Goal: Check status: Check status

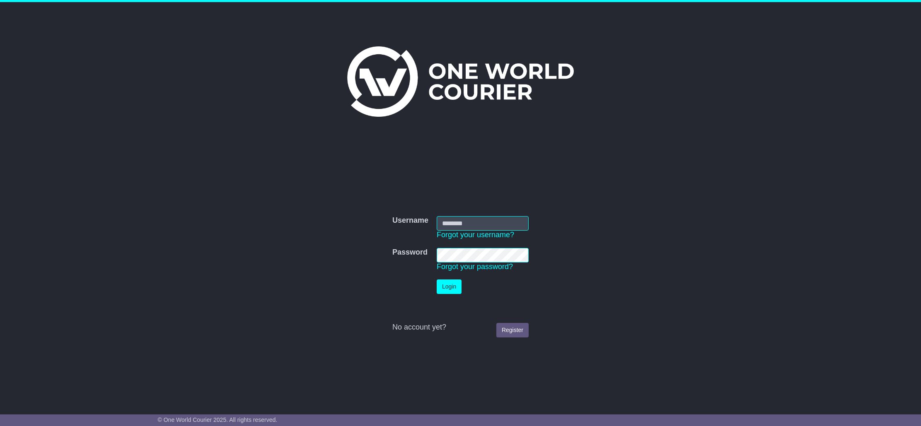
click at [0, 426] on nordpass-portal at bounding box center [0, 426] width 0 height 0
type input "**********"
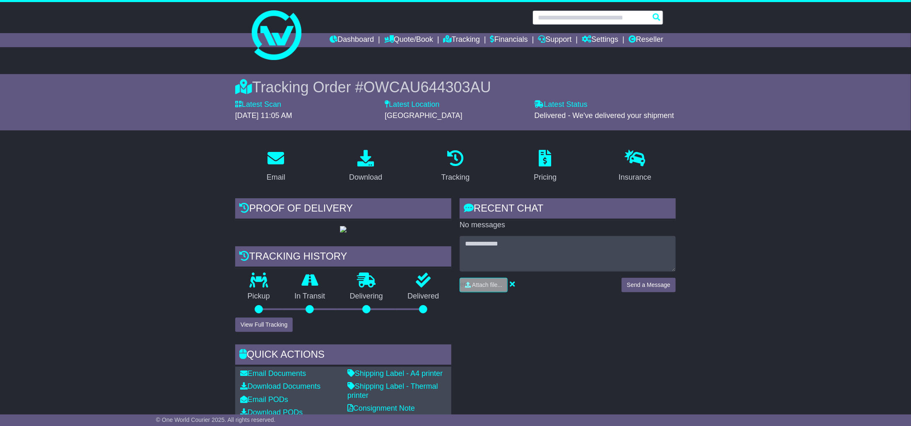
click at [586, 22] on input "text" at bounding box center [598, 17] width 131 height 14
paste input "**********"
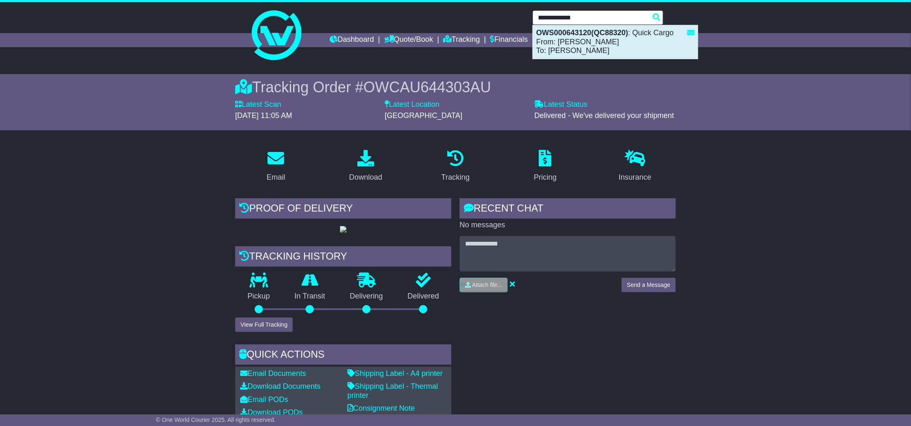
click at [594, 47] on div "OWS000643120(QC88320) : Quick Cargo From: Yumi To: Dylan" at bounding box center [615, 42] width 165 height 34
type input "**********"
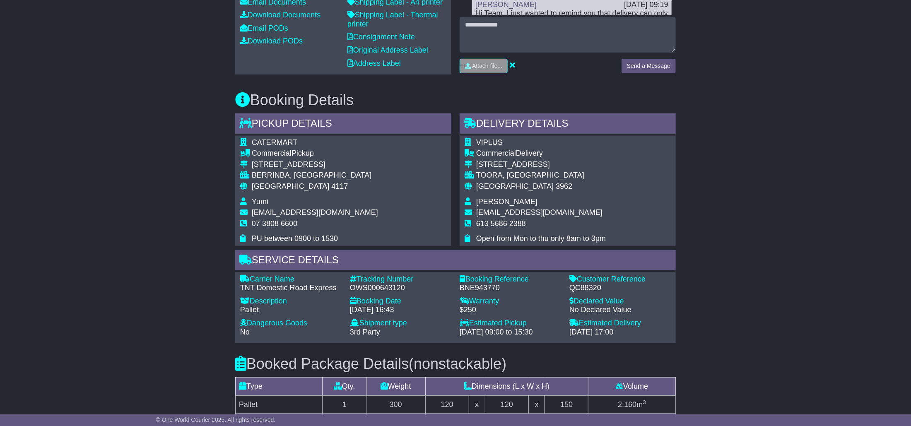
scroll to position [373, 0]
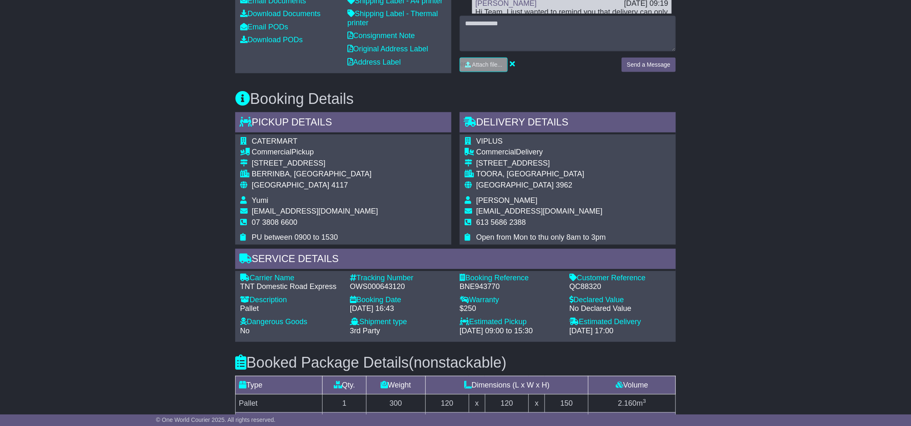
click at [578, 292] on div "QC88320" at bounding box center [619, 286] width 101 height 9
copy div "QC88320"
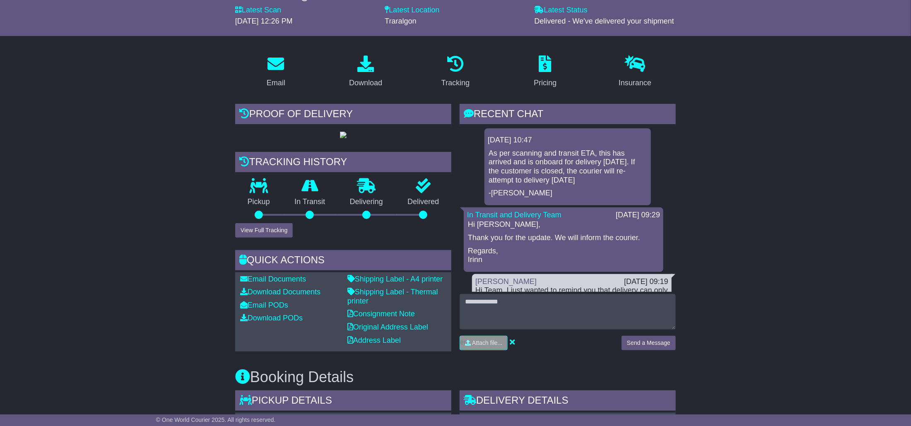
scroll to position [0, 0]
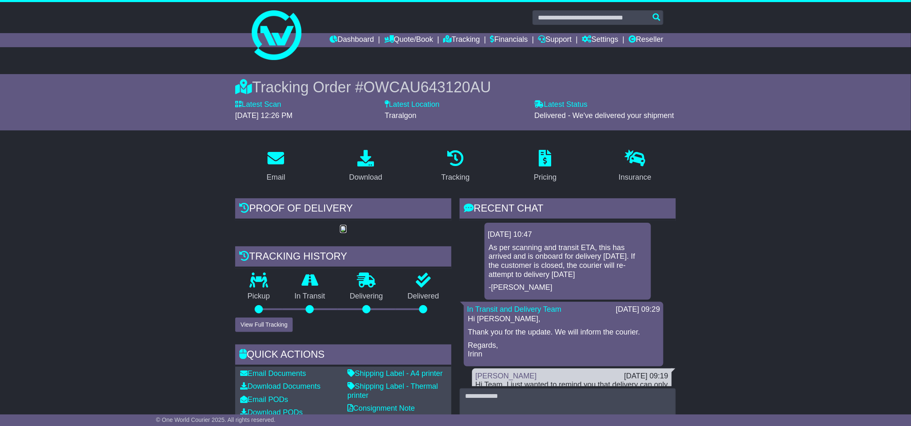
click at [347, 233] on img at bounding box center [343, 229] width 7 height 7
paste input "**********"
click at [594, 19] on input "text" at bounding box center [598, 17] width 131 height 14
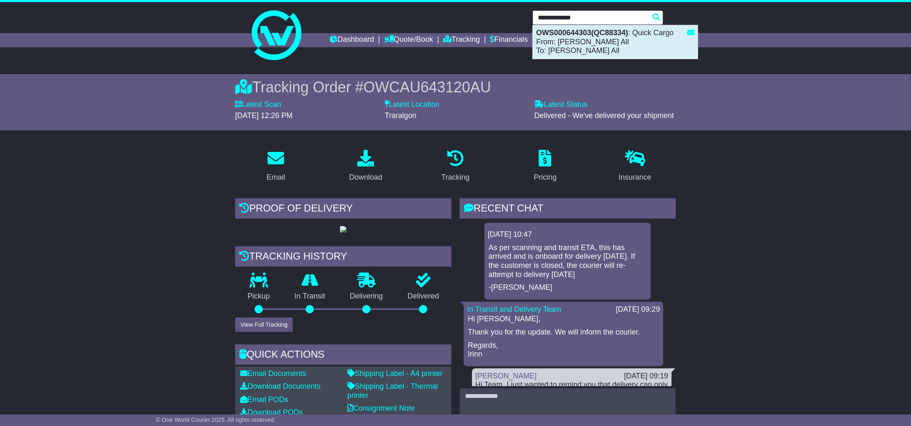
click at [598, 41] on div "OWS000644303(QC88334) : Quick Cargo From: Juran All To: Juran All" at bounding box center [615, 42] width 165 height 34
type input "**********"
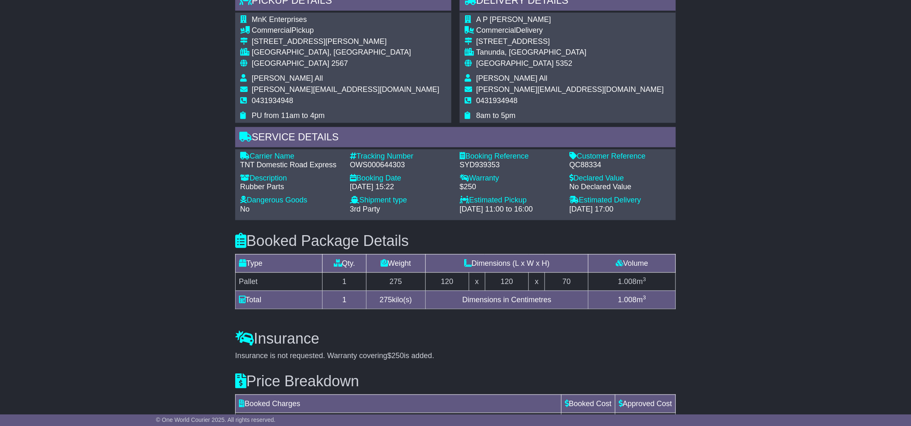
scroll to position [497, 0]
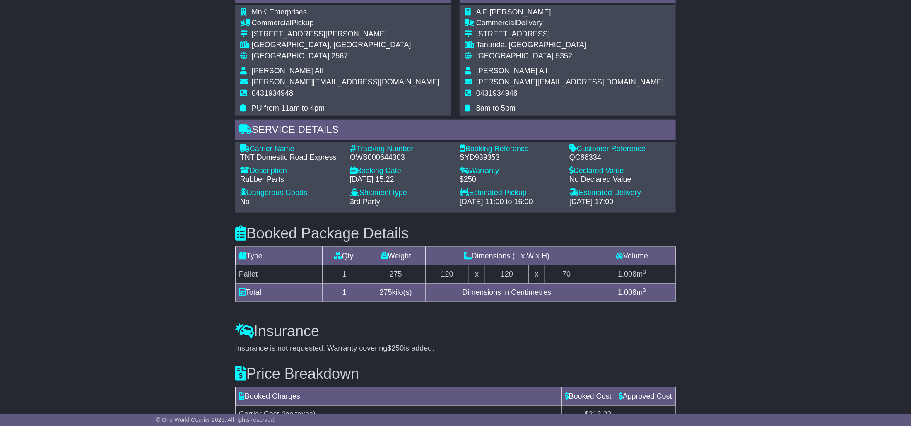
click at [588, 162] on div "QC88334" at bounding box center [619, 157] width 101 height 9
copy div "QC88334"
click at [369, 162] on div "OWS000644303" at bounding box center [400, 157] width 101 height 9
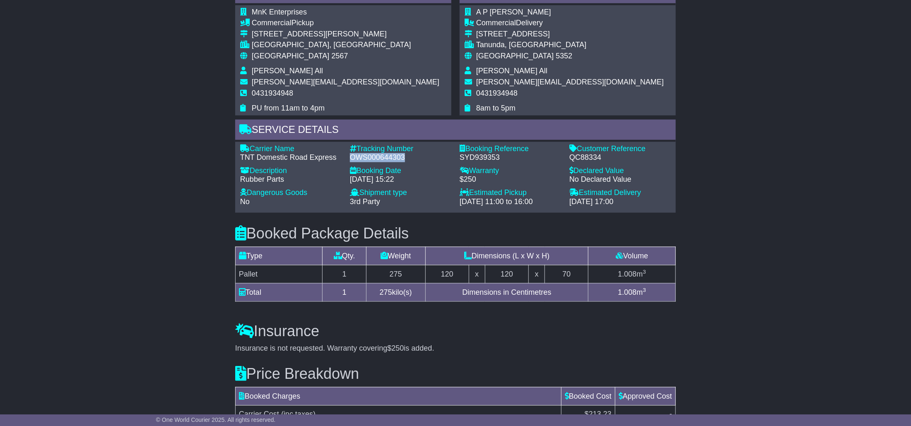
copy div "OWS000644303"
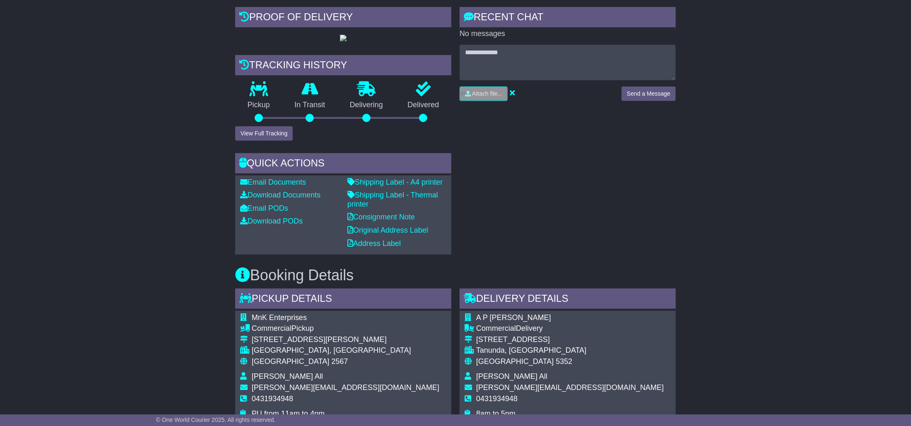
scroll to position [186, 0]
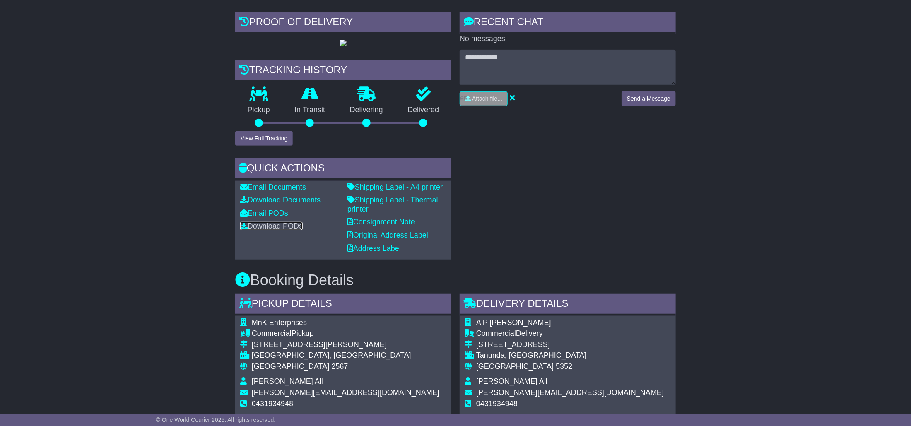
click at [264, 230] on link "Download PODs" at bounding box center [271, 226] width 63 height 8
drag, startPoint x: 709, startPoint y: 219, endPoint x: 707, endPoint y: 231, distance: 12.1
click at [709, 219] on div "Email Download Tracking Pricing Insurance" at bounding box center [455, 380] width 911 height 846
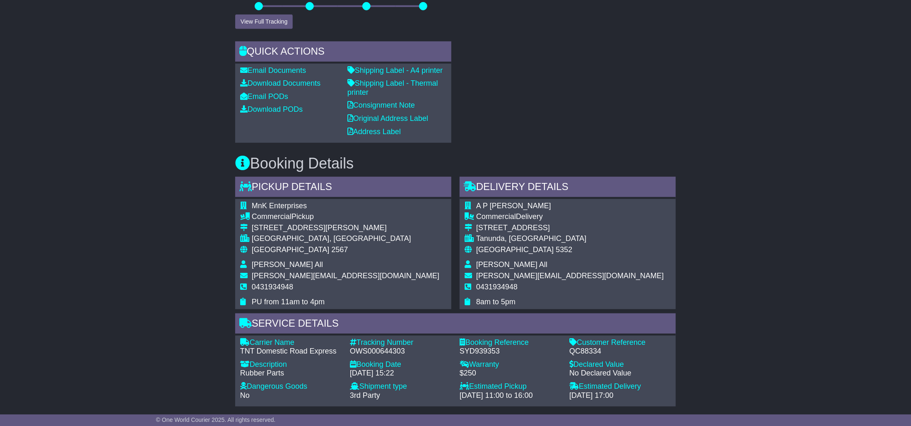
scroll to position [311, 0]
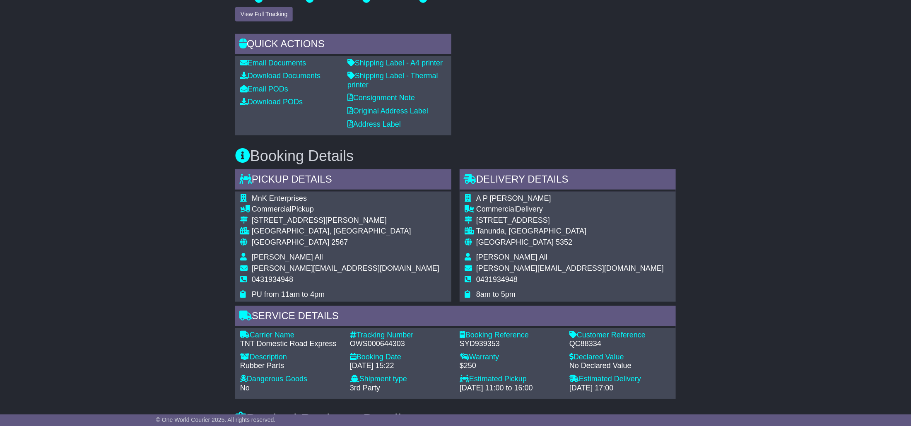
click at [583, 349] on div "QC88334" at bounding box center [619, 344] width 101 height 9
copy div "QC88334"
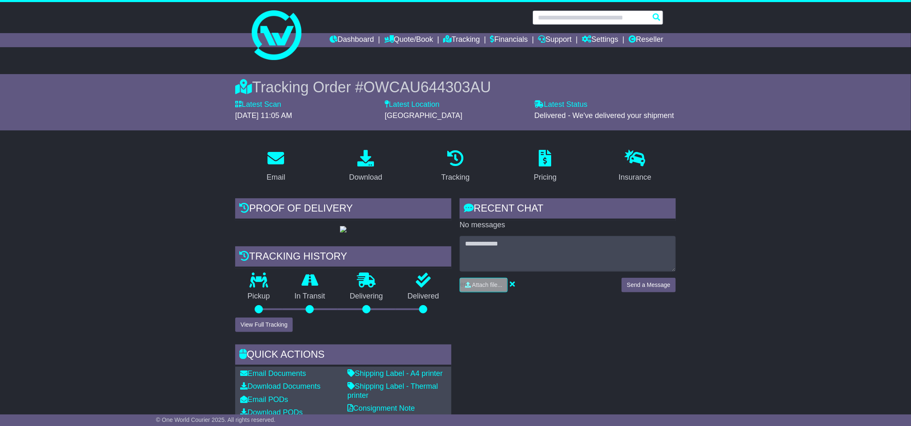
click at [585, 15] on input "text" at bounding box center [598, 17] width 131 height 14
paste input "*******"
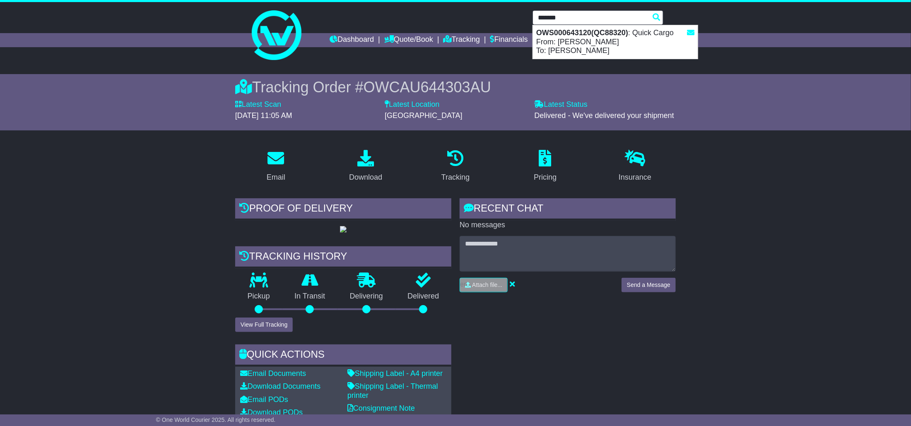
click at [599, 36] on strong "OWS000643120(QC88320)" at bounding box center [582, 33] width 92 height 8
type input "**********"
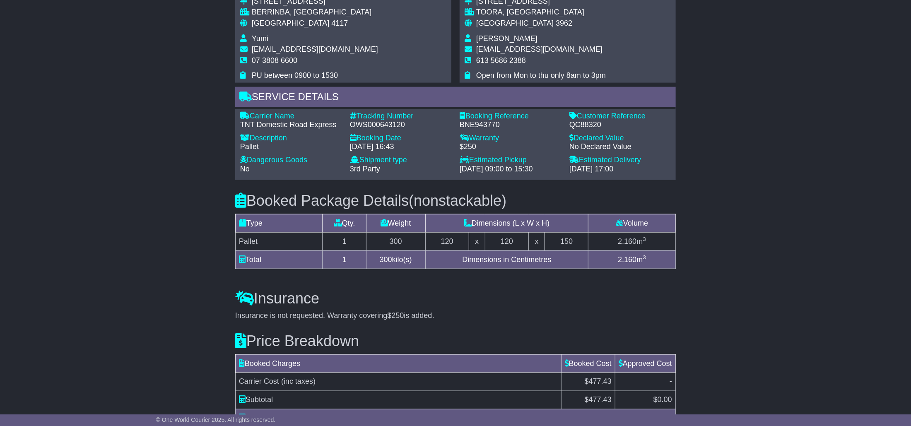
scroll to position [559, 0]
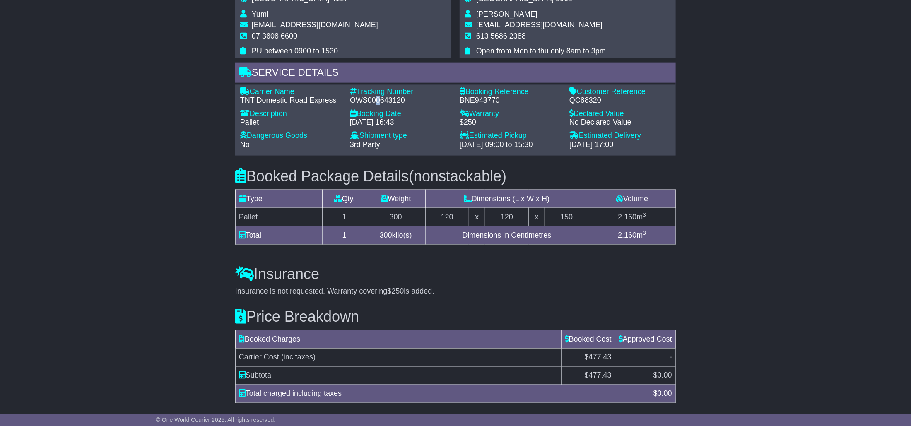
click at [378, 105] on div "OWS000643120" at bounding box center [400, 100] width 101 height 9
click at [362, 105] on div "OWS000643120" at bounding box center [400, 100] width 101 height 9
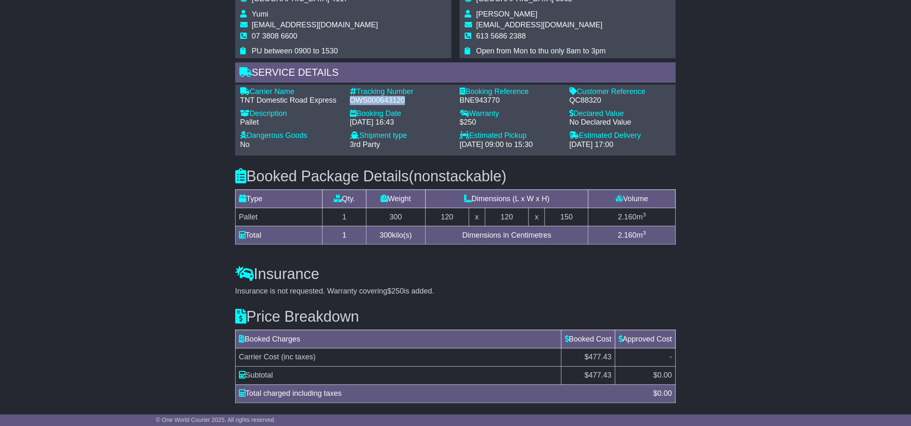
copy div "OWS000643120"
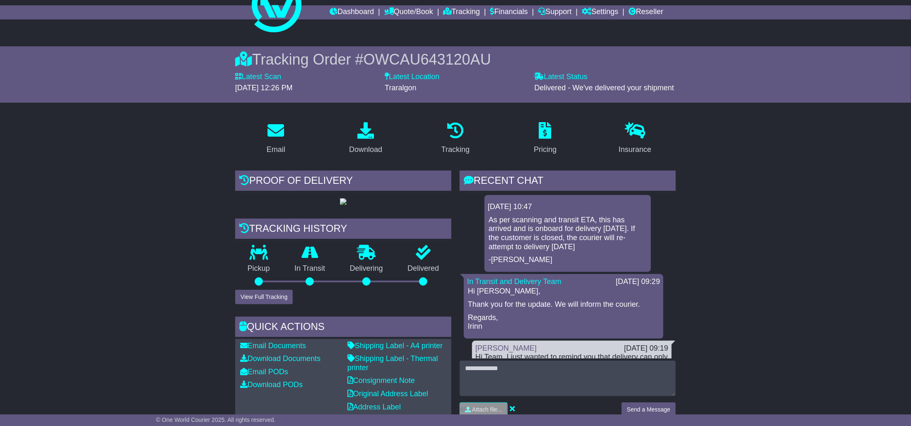
scroll to position [0, 0]
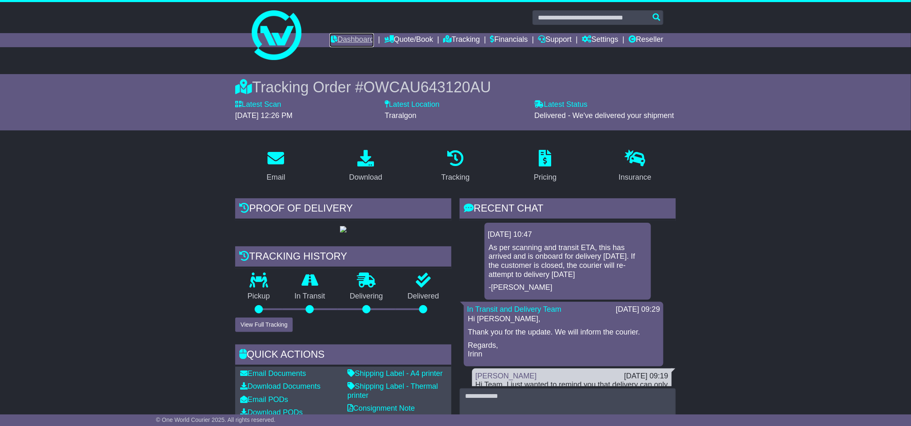
click at [339, 41] on link "Dashboard" at bounding box center [352, 40] width 44 height 14
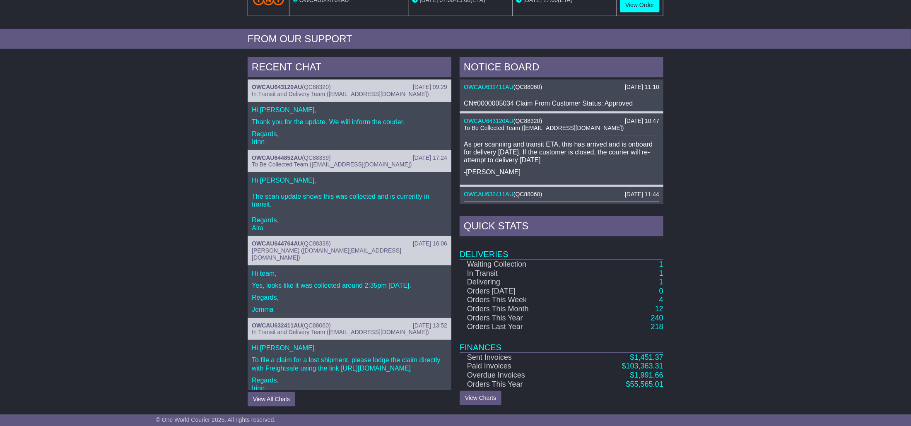
scroll to position [302, 0]
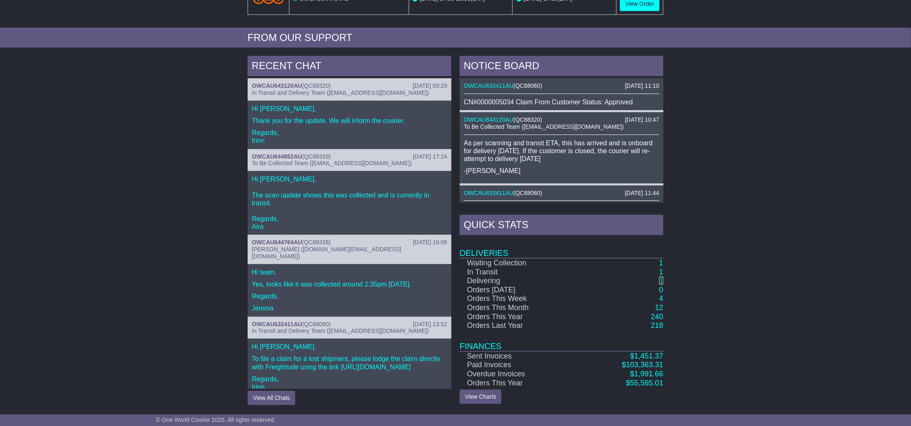
click at [660, 281] on link "1" at bounding box center [661, 281] width 4 height 8
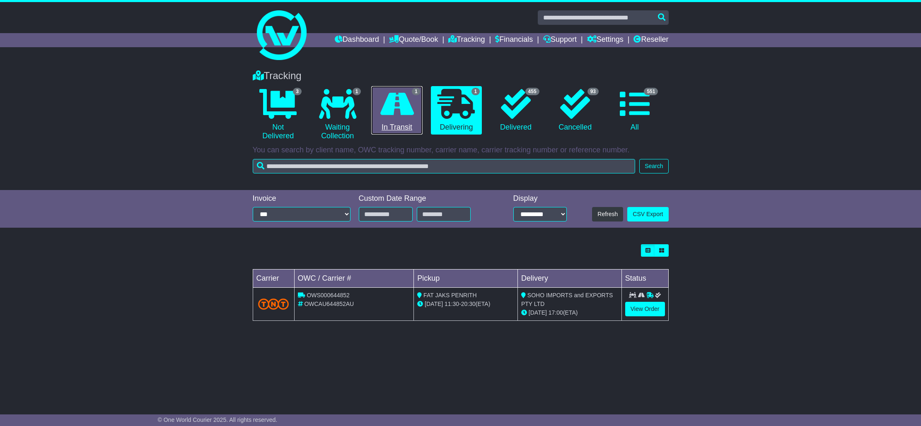
click at [409, 133] on link "1 In Transit" at bounding box center [396, 110] width 51 height 49
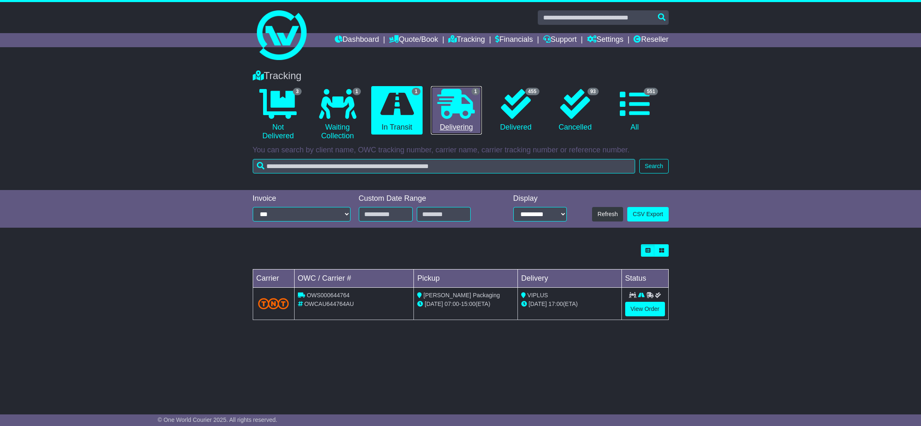
click at [448, 124] on link "1 Delivering" at bounding box center [456, 110] width 51 height 49
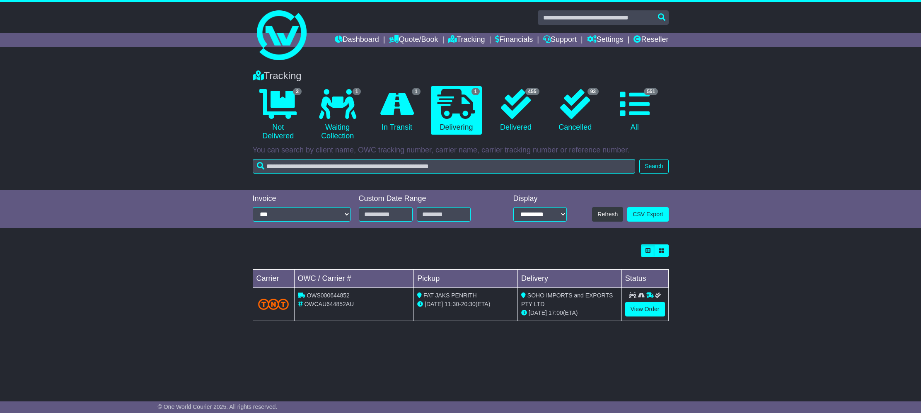
click at [825, 100] on div "Tracking 3 Not Delivered 1 Waiting Collection 1 In Transit 1 Delivering" at bounding box center [460, 126] width 921 height 128
drag, startPoint x: 706, startPoint y: 355, endPoint x: 366, endPoint y: 183, distance: 381.4
click at [704, 352] on div "Tracking 3 Not Delivered 1 Waiting Collection 1 In Transit 1 Delivering 455 93" at bounding box center [460, 225] width 921 height 326
